Goal: Browse casually

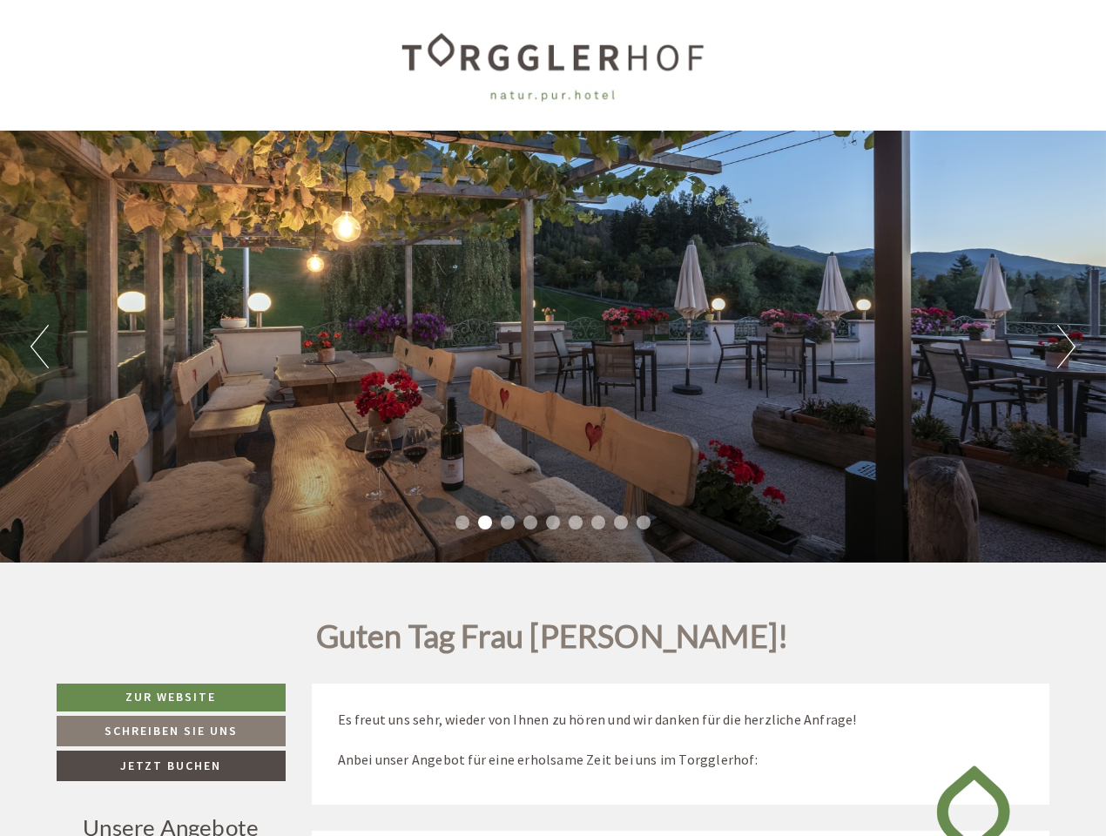
click at [553, 418] on div "Previous Next 1 2 3 4 5 6 7 8 9" at bounding box center [553, 347] width 1106 height 432
click at [39, 347] on button "Previous" at bounding box center [39, 347] width 18 height 44
click at [553, 347] on div "Previous Next 1 2 3 4 5 6 7 8 9" at bounding box center [553, 347] width 1106 height 432
click at [1066, 347] on button "Next" at bounding box center [1066, 347] width 18 height 44
click at [462, 522] on li "1" at bounding box center [462, 523] width 14 height 14
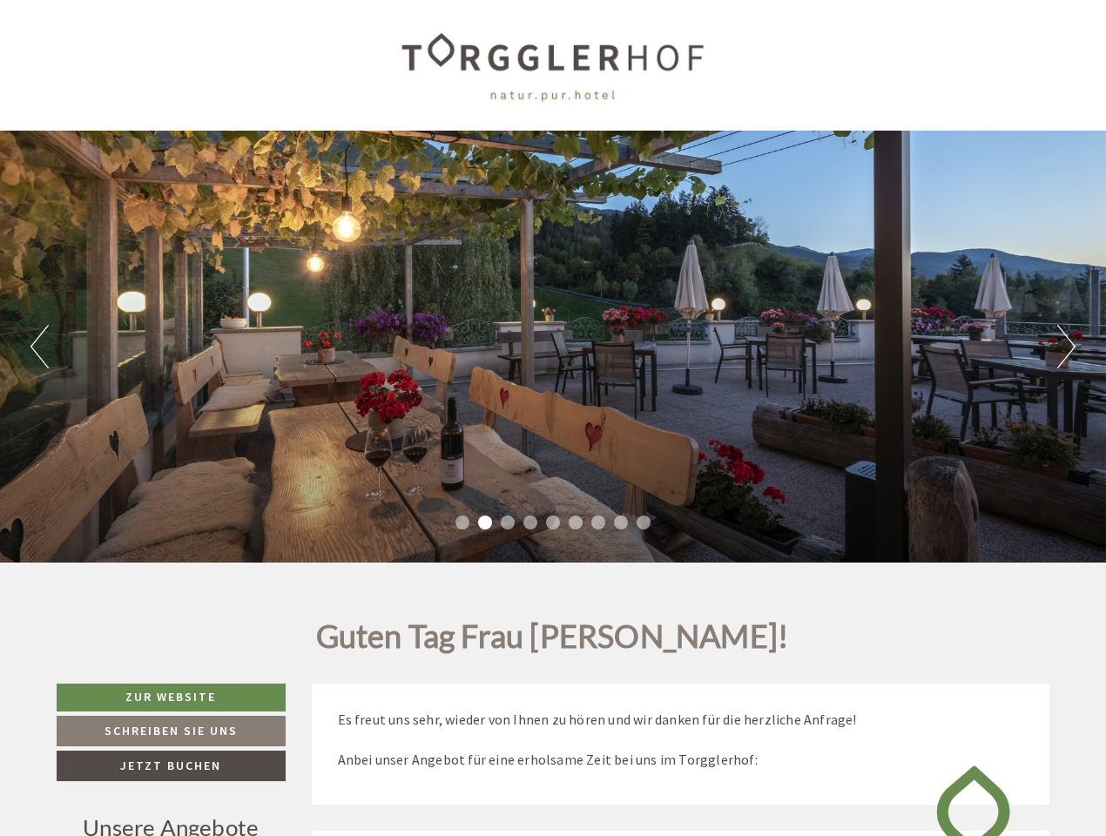
click at [485, 522] on li "2" at bounding box center [485, 523] width 14 height 14
click at [508, 522] on li "3" at bounding box center [508, 523] width 14 height 14
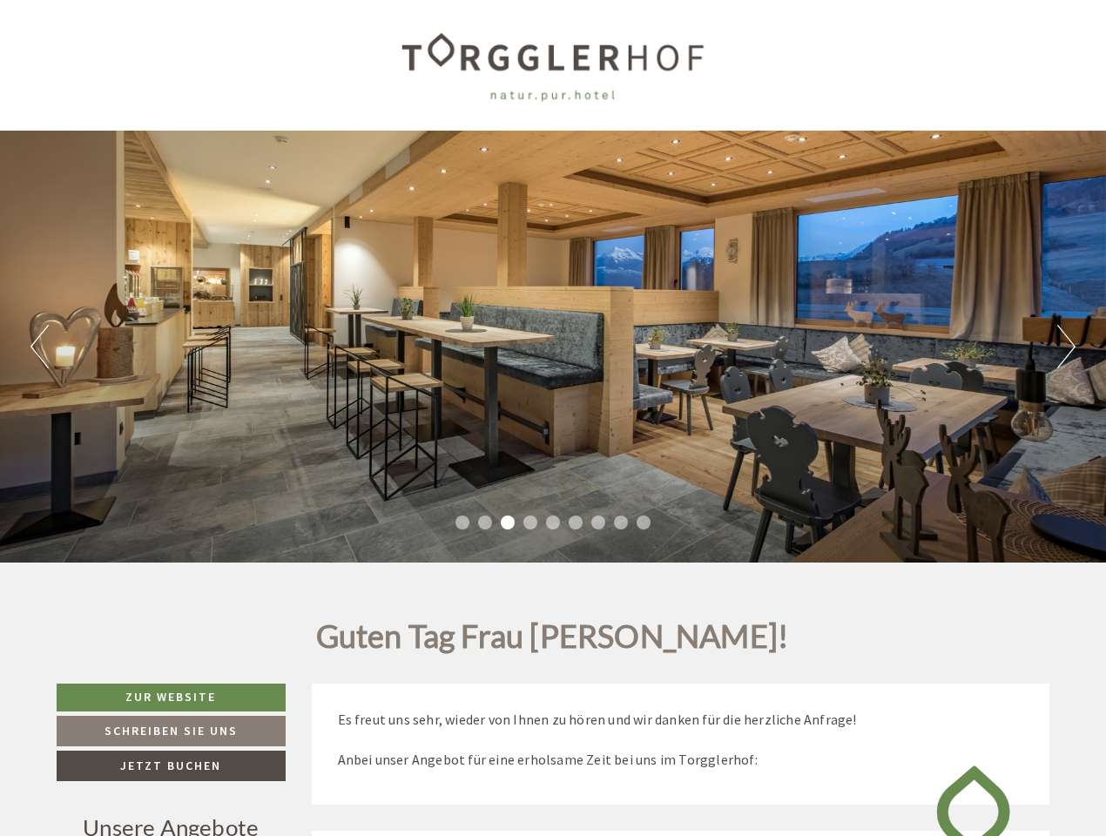
click at [530, 522] on li "4" at bounding box center [530, 523] width 14 height 14
click at [553, 522] on li "5" at bounding box center [553, 523] width 14 height 14
